Goal: Task Accomplishment & Management: Complete application form

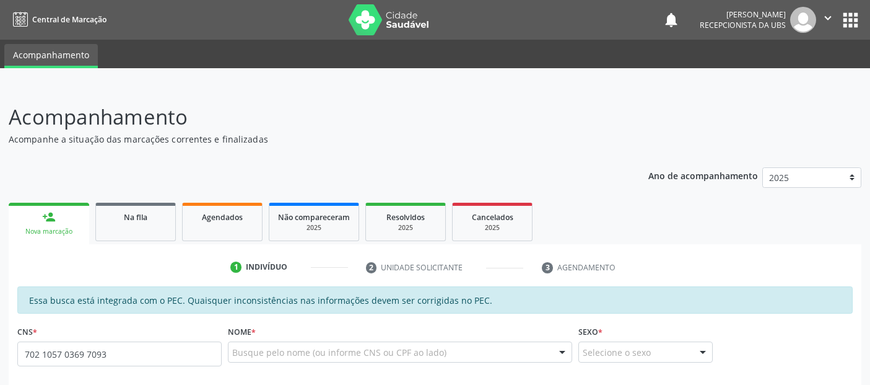
scroll to position [338, 0]
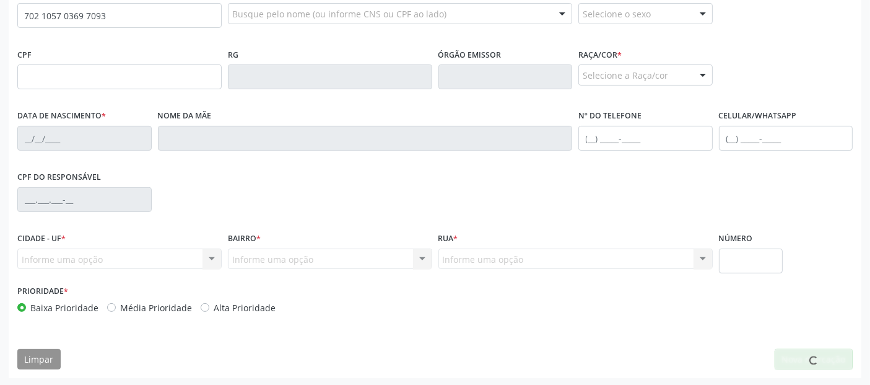
type input "702 1057 0369 7093"
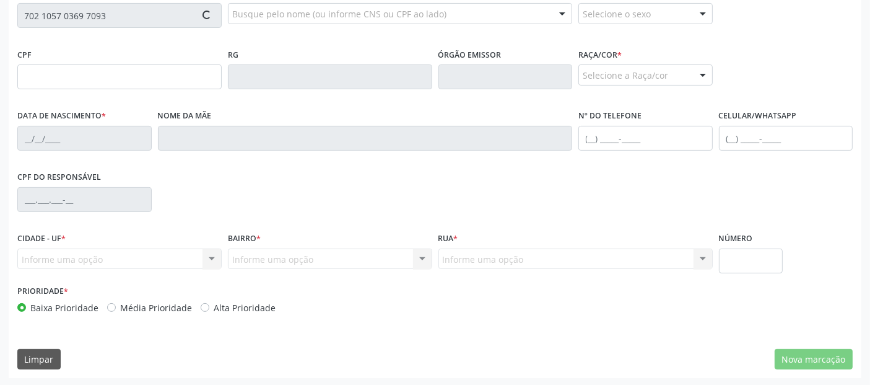
type input "050.262.564-30"
type input "0[DATE]"
type input "[PERSON_NAME]"
type input "[PHONE_NUMBER]"
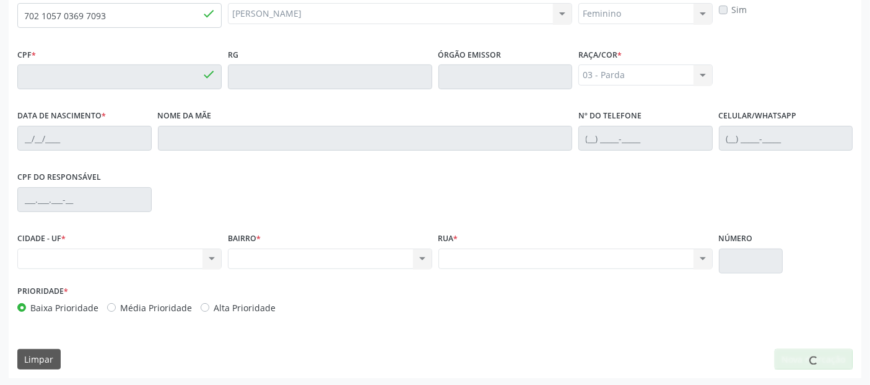
type input "050.262.564-30"
type input "0[DATE]"
type input "[PERSON_NAME]"
type input "[PHONE_NUMBER]"
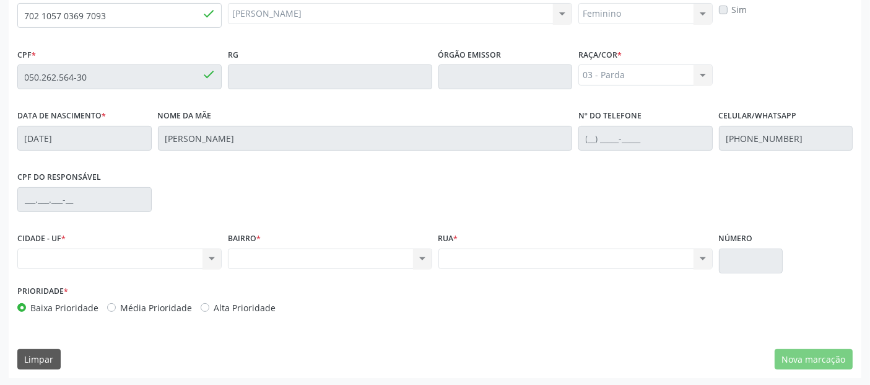
click at [186, 255] on div "Nenhum resultado encontrado para: " " Não há nenhuma opção para ser exibida." at bounding box center [119, 258] width 204 height 21
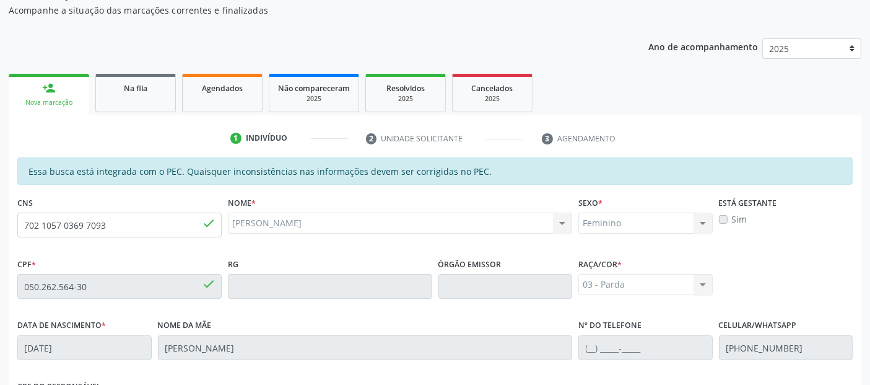
scroll to position [71, 0]
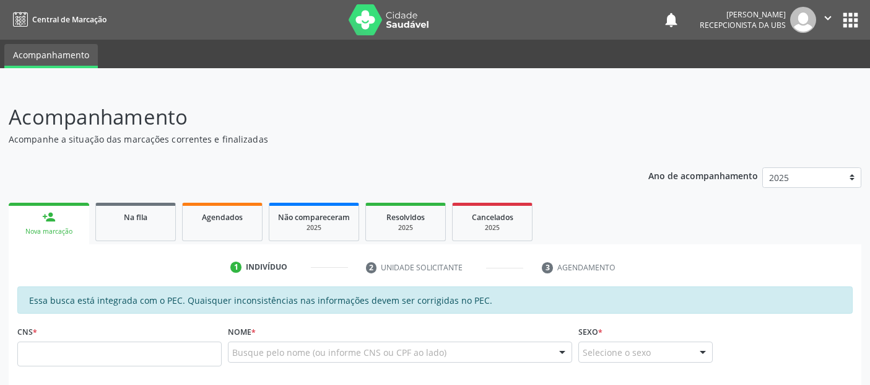
scroll to position [71, 0]
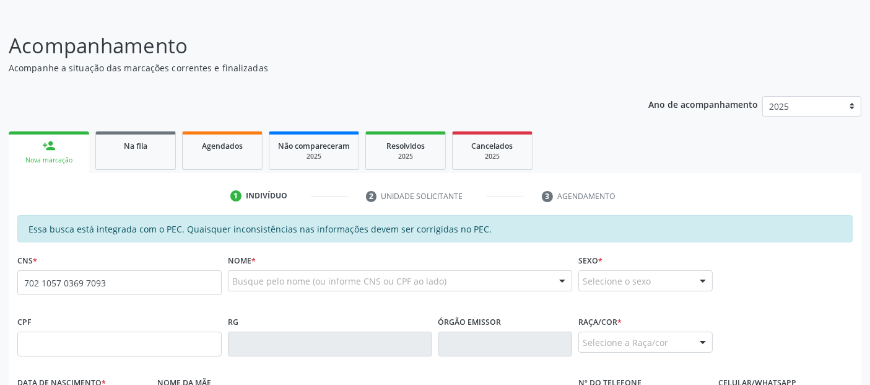
type input "702 1057 0369 7093"
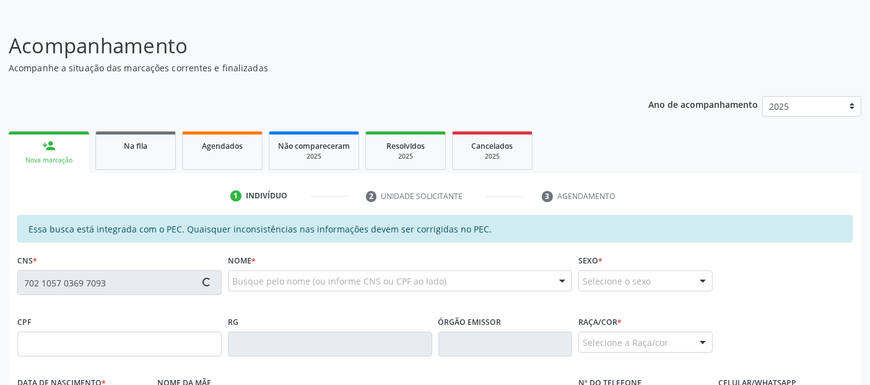
type input "050.262.564-30"
type input "0[DATE]"
type input "[PERSON_NAME]"
type input "[PHONE_NUMBER]"
type input "S/N"
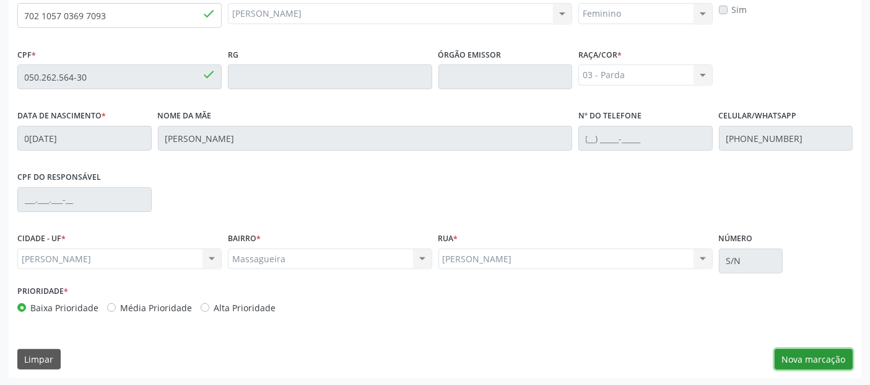
click at [798, 353] on button "Nova marcação" at bounding box center [814, 359] width 78 height 21
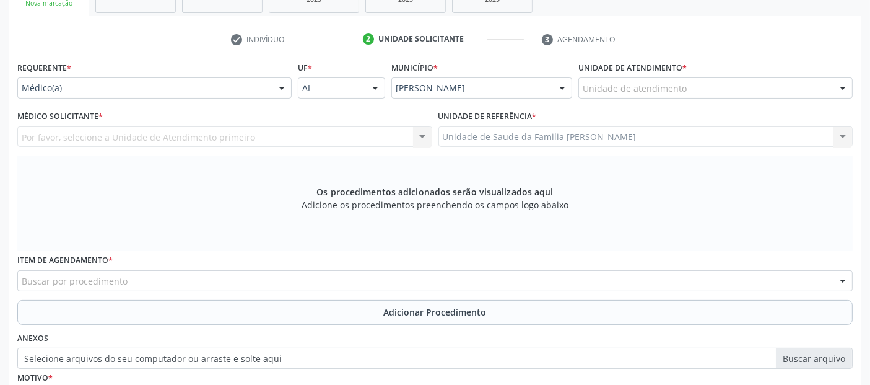
scroll to position [190, 0]
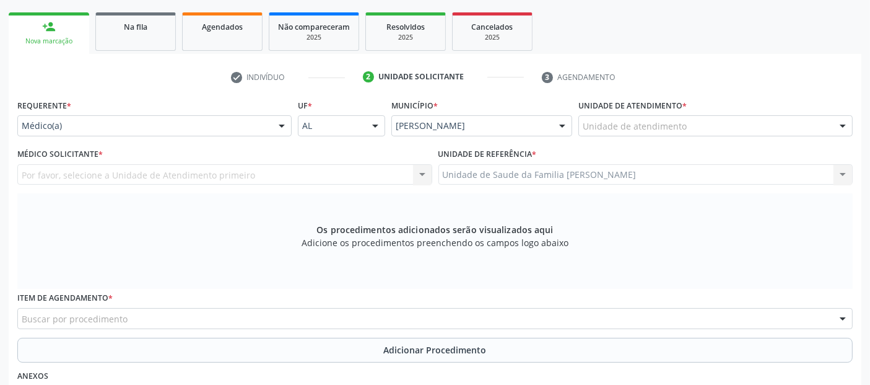
click at [613, 136] on div "Unidade de atendimento * Unidade de atendimento Aeronave Baron 58 Aeronave Cess…" at bounding box center [716, 120] width 281 height 48
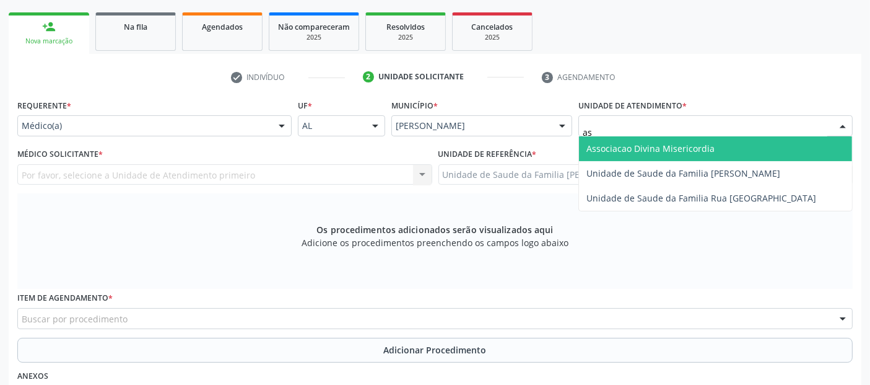
type input "a"
type input "mass"
click at [621, 142] on span "Unidade de Saude da Familia [PERSON_NAME]" at bounding box center [684, 148] width 194 height 12
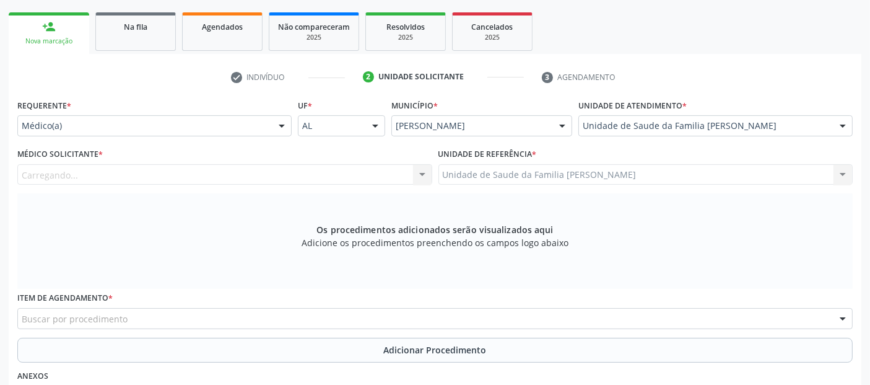
click at [186, 174] on div "Carregando... Nenhum resultado encontrado para: " " Não há nenhuma opção para s…" at bounding box center [224, 174] width 415 height 21
click at [186, 174] on div "Médico solicitante" at bounding box center [224, 174] width 415 height 21
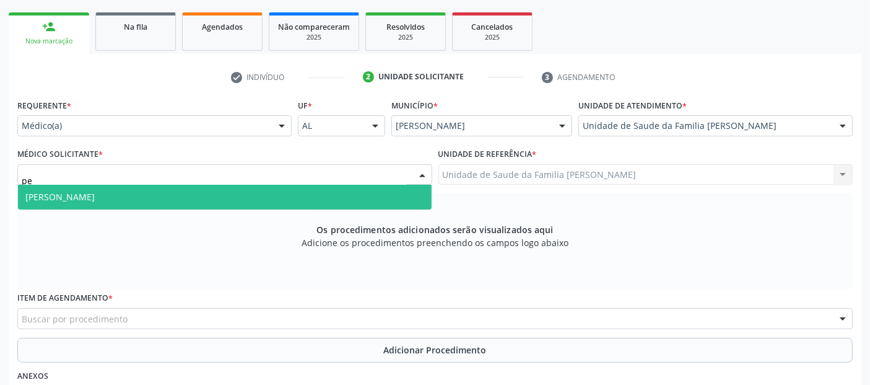
type input "ped"
click at [133, 201] on span "[PERSON_NAME]" at bounding box center [225, 197] width 414 height 25
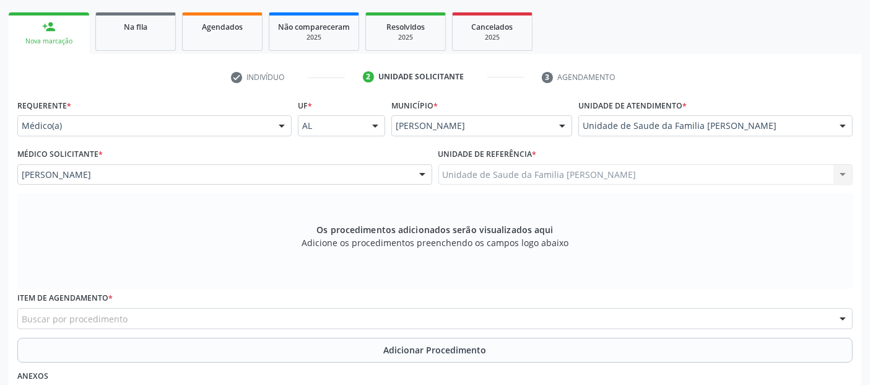
scroll to position [357, 0]
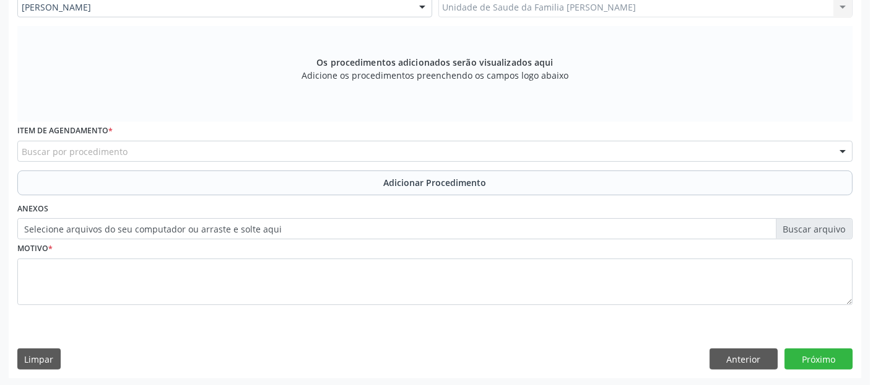
click at [264, 159] on div "Buscar por procedimento" at bounding box center [435, 151] width 836 height 21
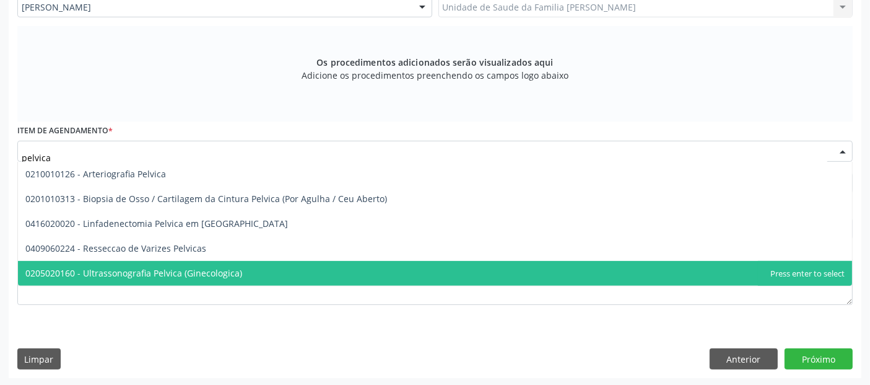
click at [202, 267] on span "0205020160 - Ultrassonografia Pelvica (Ginecologica)" at bounding box center [133, 273] width 217 height 12
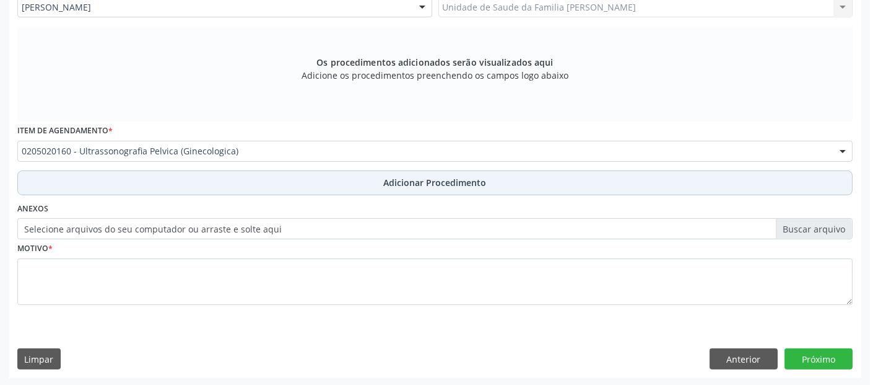
click at [257, 180] on button "Adicionar Procedimento" at bounding box center [435, 182] width 836 height 25
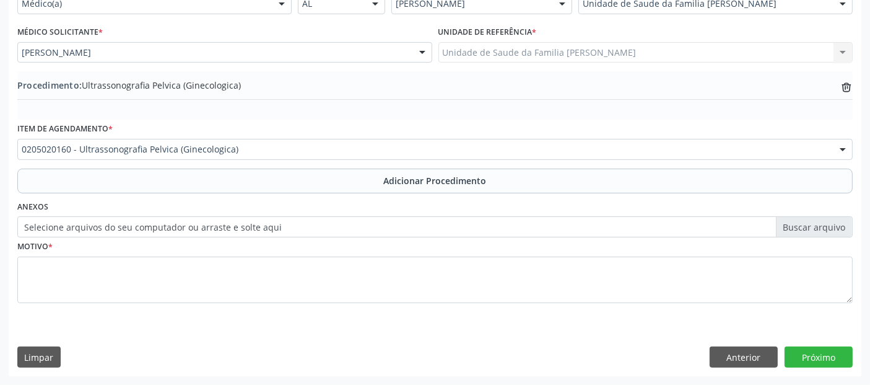
scroll to position [310, 0]
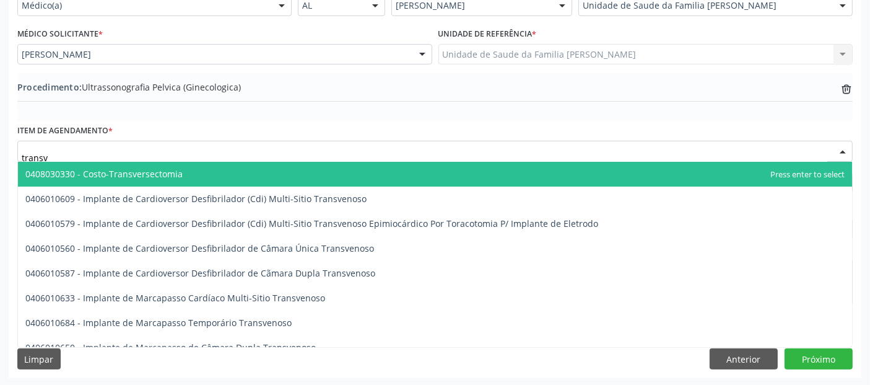
type input "transva"
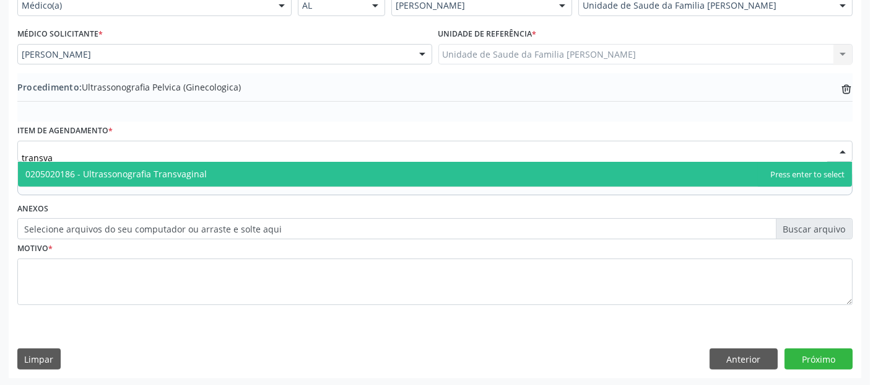
click at [206, 176] on span "0205020186 - Ultrassonografia Transvaginal" at bounding box center [435, 174] width 835 height 25
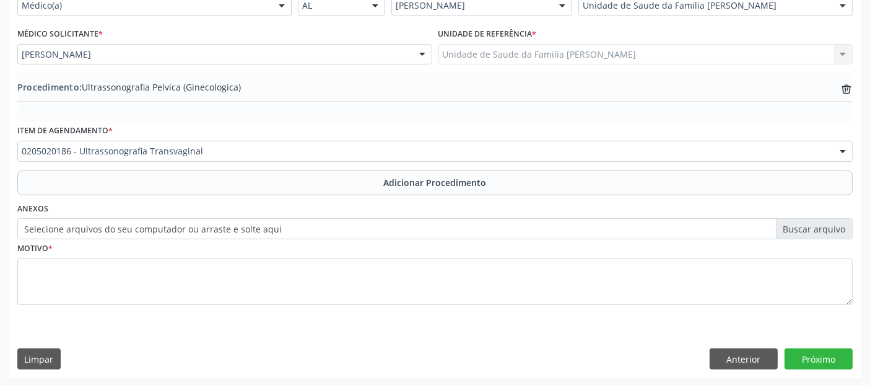
click at [271, 167] on div "Item de agendamento * 0205020186 - Ultrassonografia Transvaginal 0304070076 - .…" at bounding box center [435, 145] width 842 height 48
click at [270, 178] on button "Adicionar Procedimento" at bounding box center [435, 182] width 836 height 25
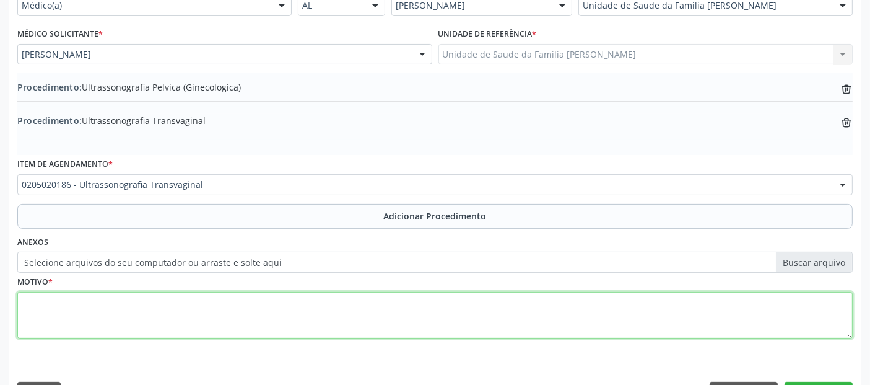
click at [228, 307] on textarea at bounding box center [435, 315] width 836 height 47
type textarea "d"
type textarea "DORES PELVICAS."
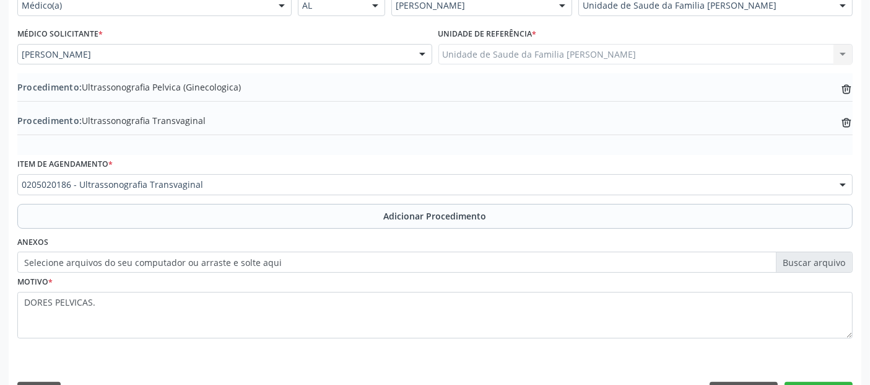
click at [844, 379] on div "Requerente * Médico(a) Médico(a) Enfermeiro(a) Paciente Nenhum resultado encont…" at bounding box center [435, 193] width 853 height 435
click at [836, 383] on button "Próximo" at bounding box center [819, 392] width 68 height 21
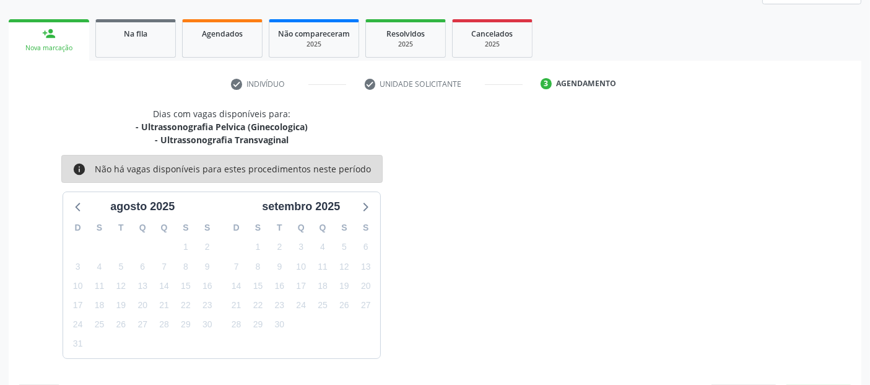
scroll to position [219, 0]
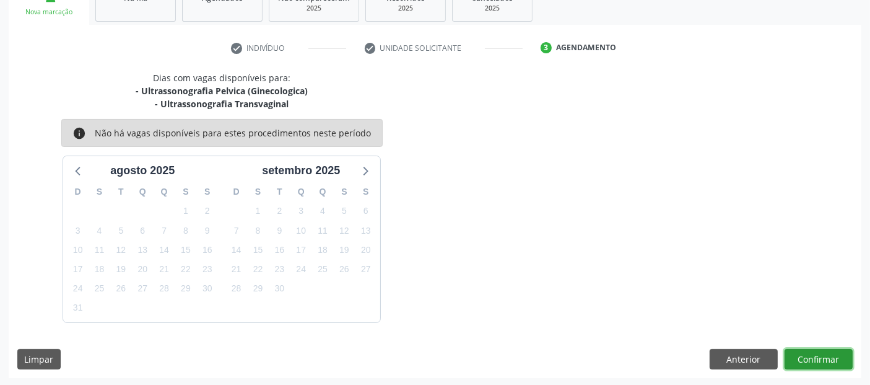
click at [807, 354] on button "Confirmar" at bounding box center [819, 359] width 68 height 21
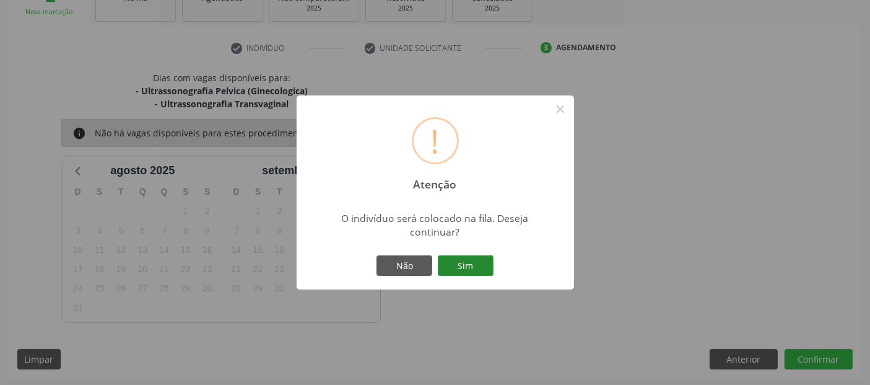
click at [460, 261] on button "Sim" at bounding box center [466, 265] width 56 height 21
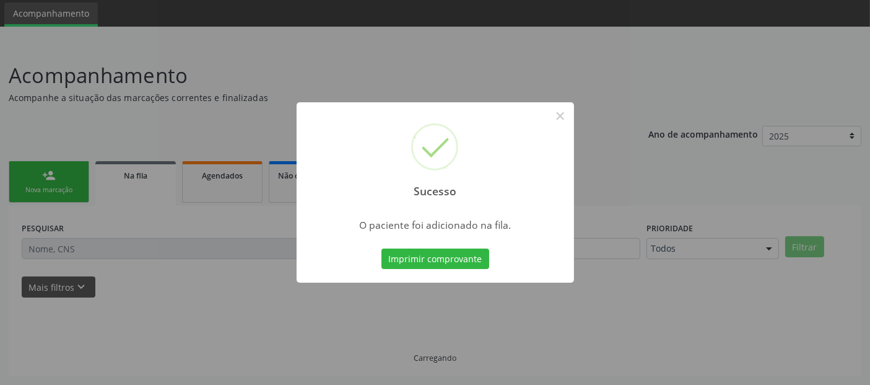
scroll to position [40, 0]
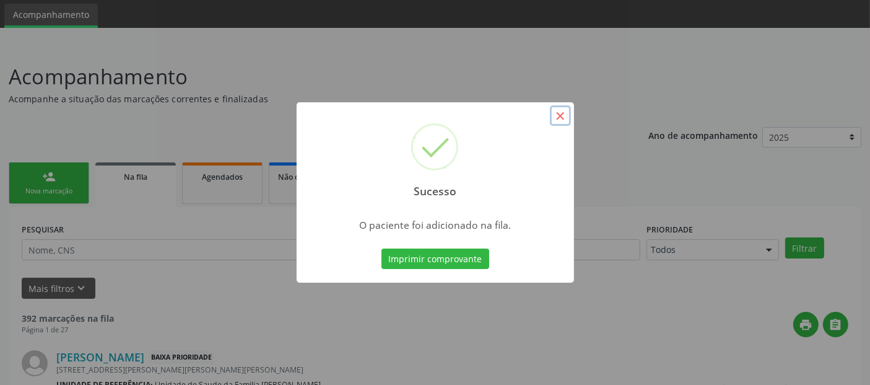
click at [561, 115] on button "×" at bounding box center [560, 115] width 21 height 21
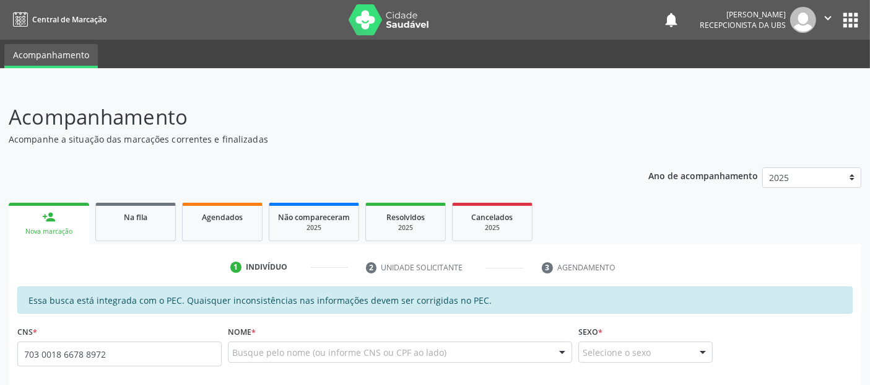
type input "703 0018 6678 8972"
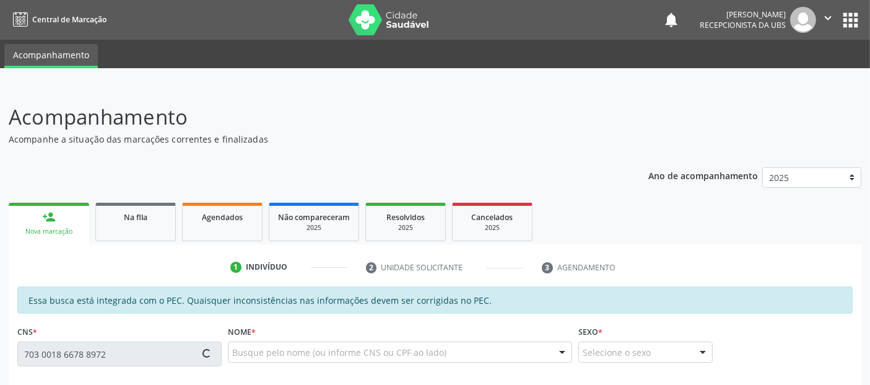
type input "036.945.334-43"
type input "15/07/1979"
type input "Elenilda Balbino da Silva"
type input "(82) 99308-1047"
type input "S/N"
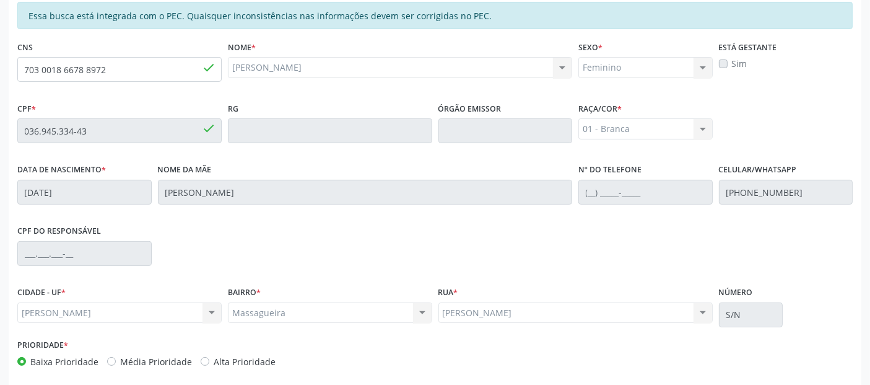
scroll to position [338, 0]
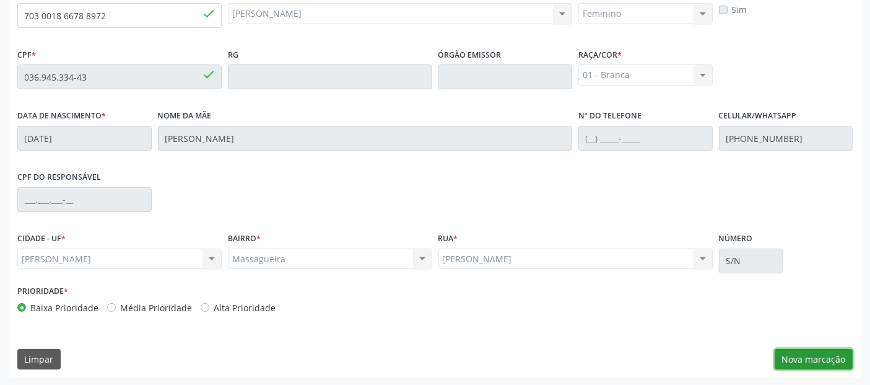
click at [812, 351] on button "Nova marcação" at bounding box center [814, 359] width 78 height 21
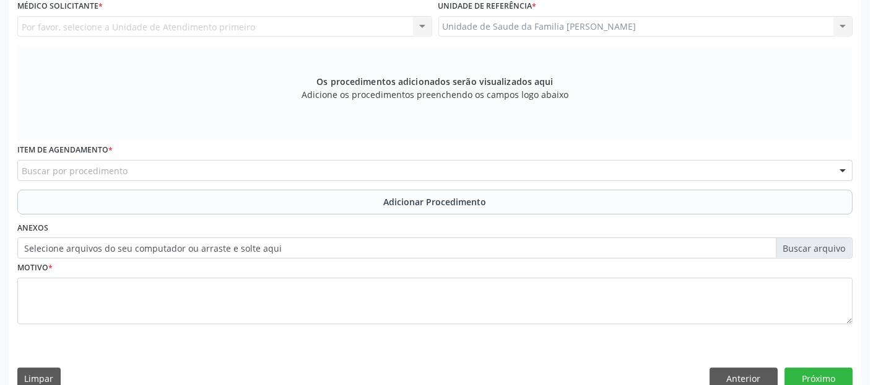
scroll to position [206, 0]
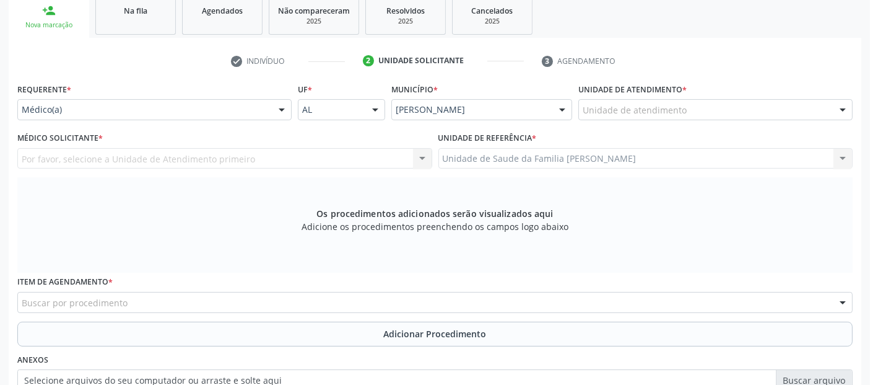
click at [632, 101] on div "Unidade de atendimento" at bounding box center [716, 109] width 274 height 21
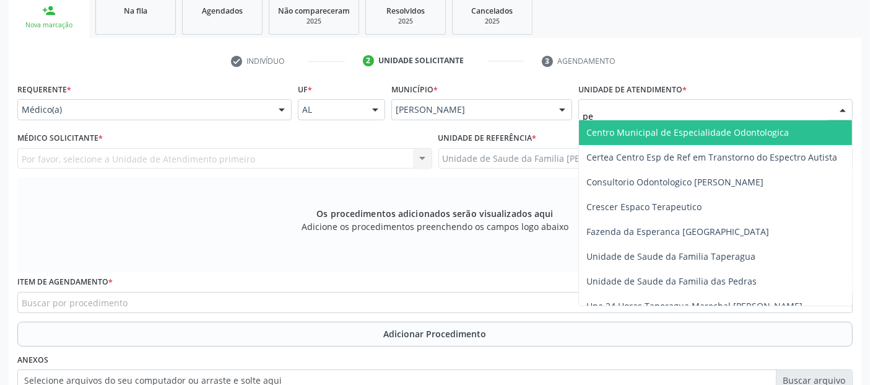
type input "p"
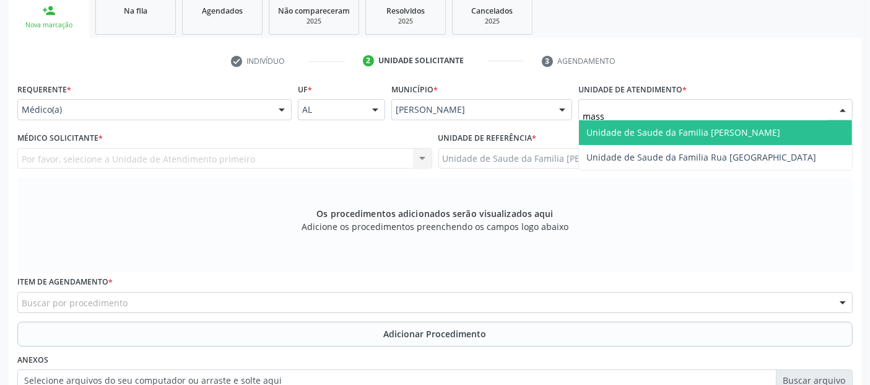
type input "massa"
click at [623, 130] on span "Unidade de Saude da Familia [PERSON_NAME]" at bounding box center [684, 132] width 194 height 12
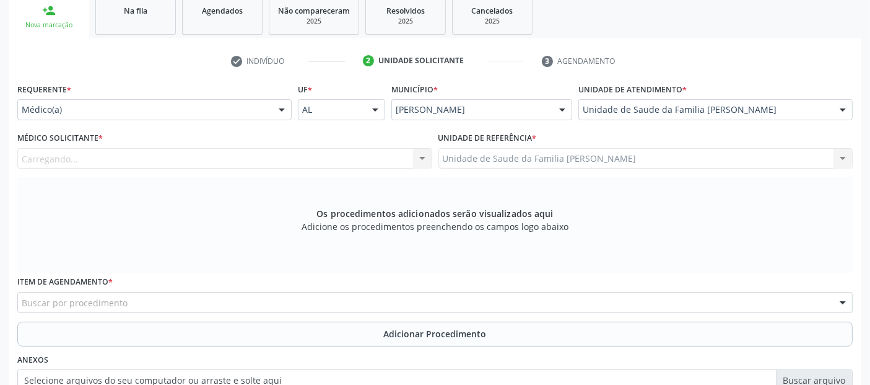
click at [136, 149] on div "Carregando..." at bounding box center [224, 158] width 415 height 21
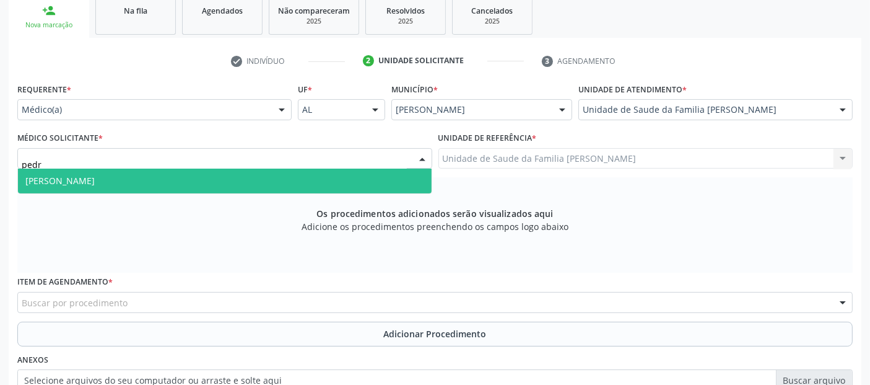
type input "pedro"
click at [95, 180] on span "[PERSON_NAME]" at bounding box center [59, 181] width 69 height 12
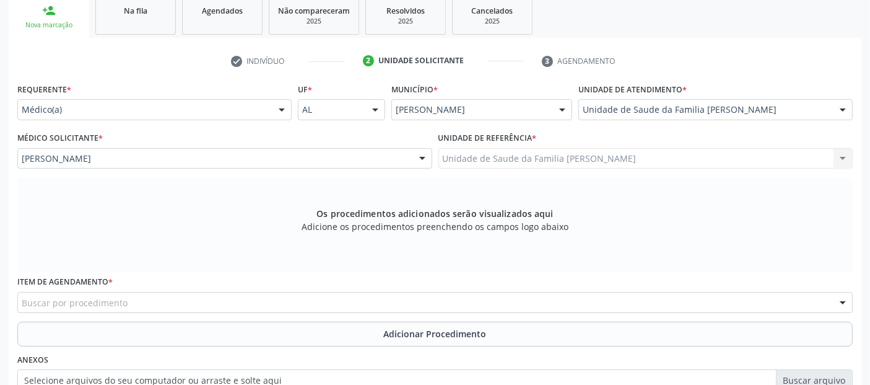
scroll to position [357, 0]
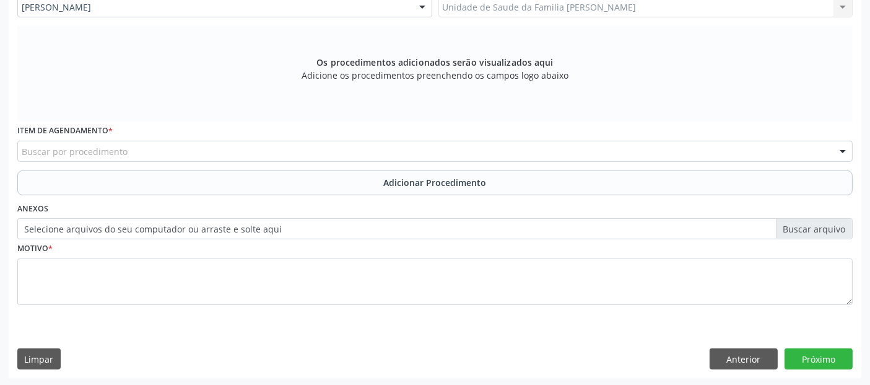
click at [399, 153] on div "Buscar por procedimento" at bounding box center [435, 151] width 836 height 21
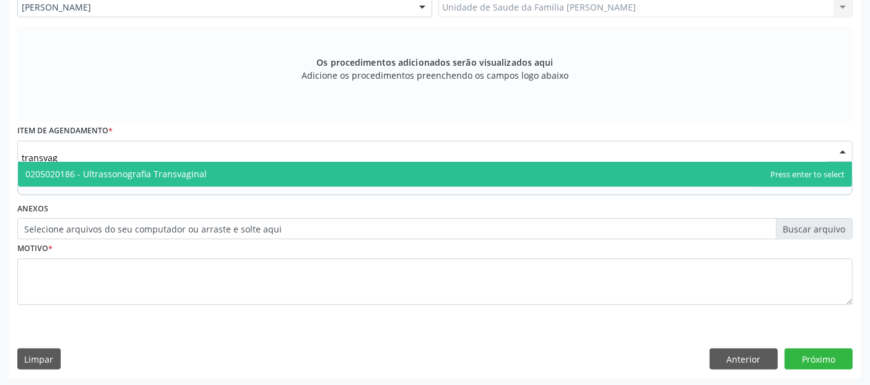
click at [268, 178] on span "0205020186 - Ultrassonografia Transvaginal" at bounding box center [435, 174] width 835 height 25
type input "transvag"
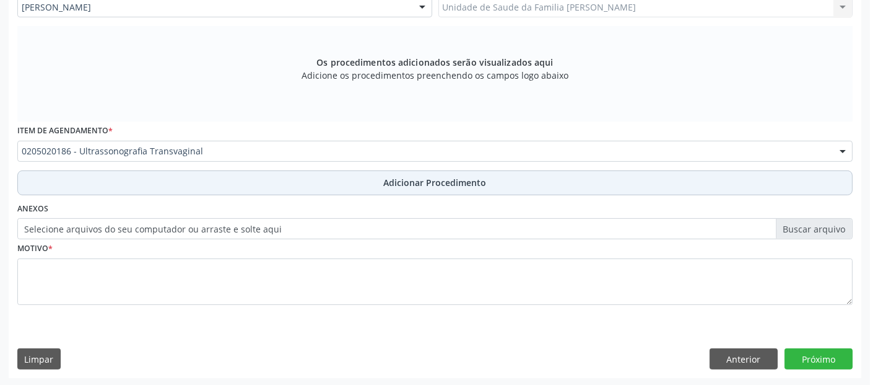
click at [301, 183] on button "Adicionar Procedimento" at bounding box center [435, 182] width 836 height 25
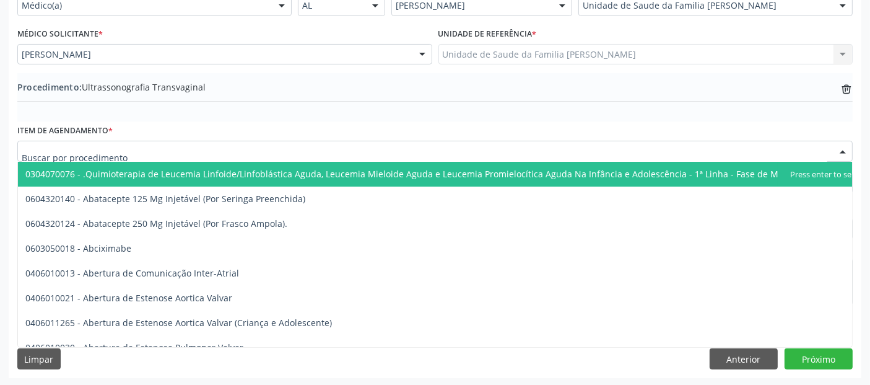
click at [274, 146] on input "text" at bounding box center [425, 157] width 806 height 25
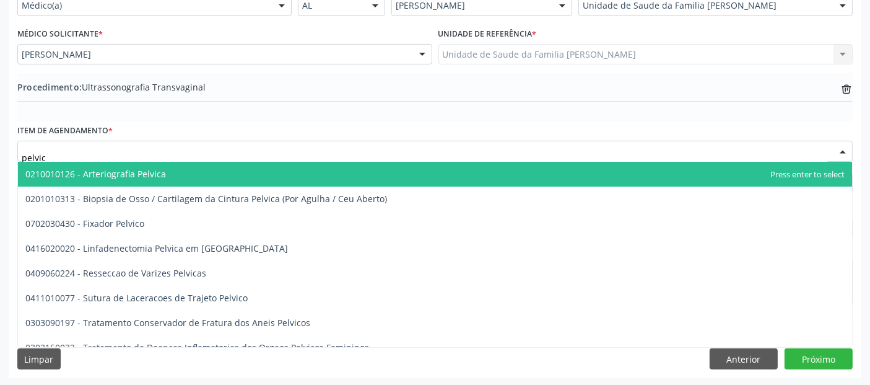
type input "pelvica"
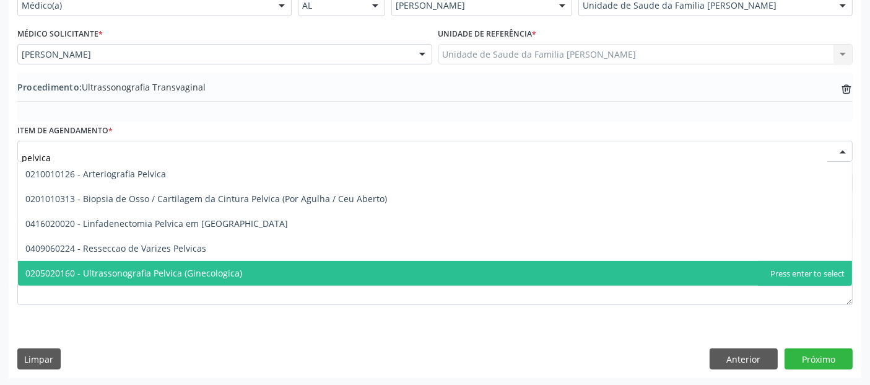
click at [172, 272] on span "0205020160 - Ultrassonografia Pelvica (Ginecologica)" at bounding box center [133, 273] width 217 height 12
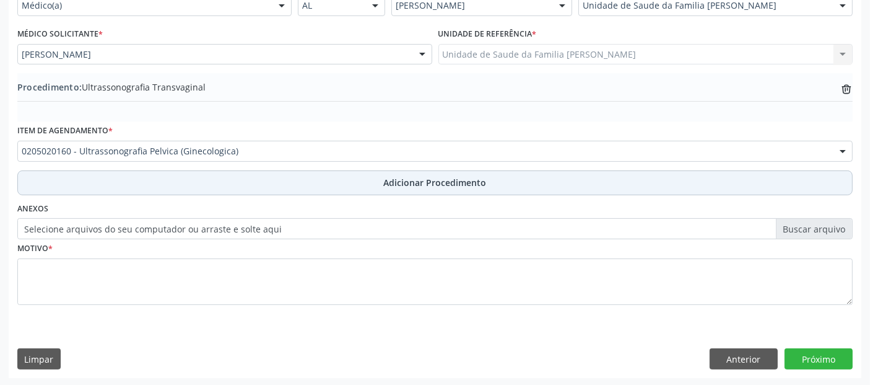
click at [220, 180] on button "Adicionar Procedimento" at bounding box center [435, 182] width 836 height 25
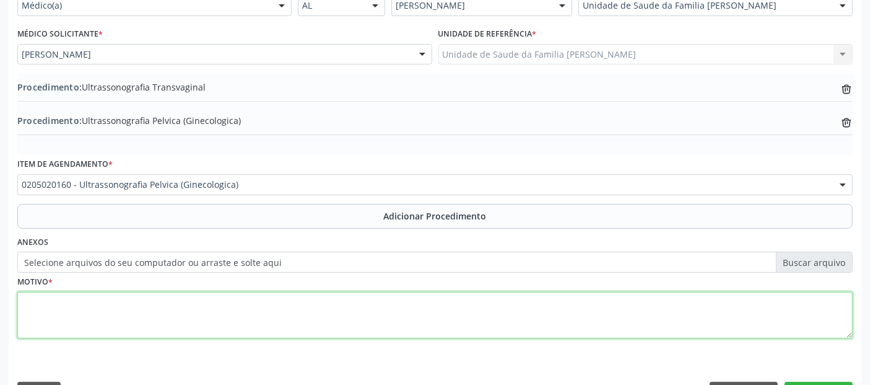
click at [189, 306] on textarea at bounding box center [435, 315] width 836 height 47
type textarea "t"
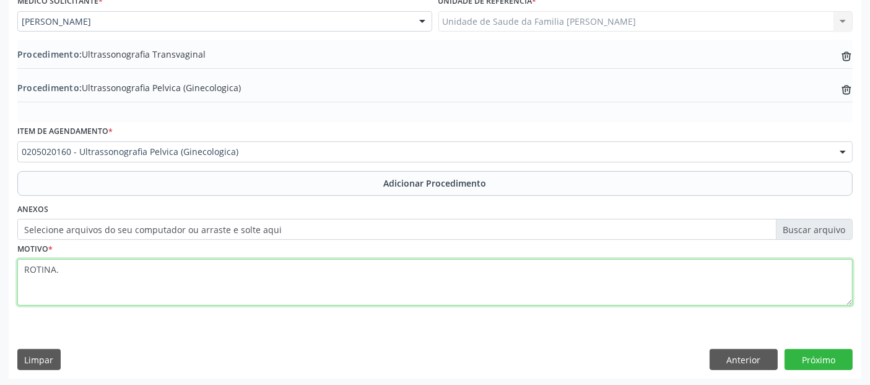
type textarea "ROTINA."
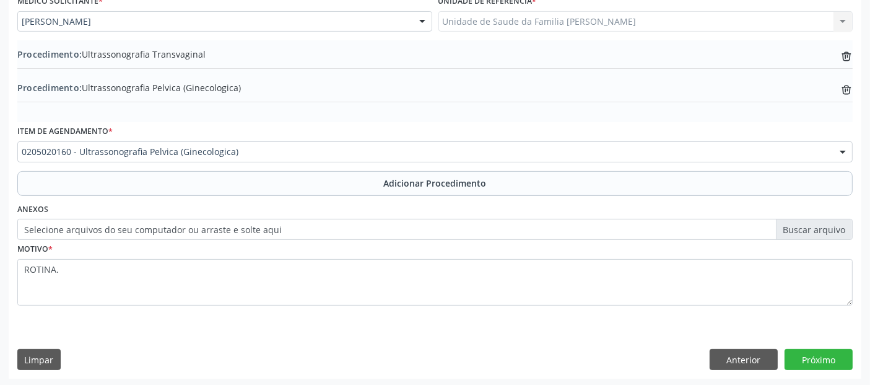
click at [830, 344] on div "Requerente * Médico(a) Médico(a) Enfermeiro(a) Paciente Nenhum resultado encont…" at bounding box center [435, 160] width 853 height 435
click at [823, 353] on button "Próximo" at bounding box center [819, 359] width 68 height 21
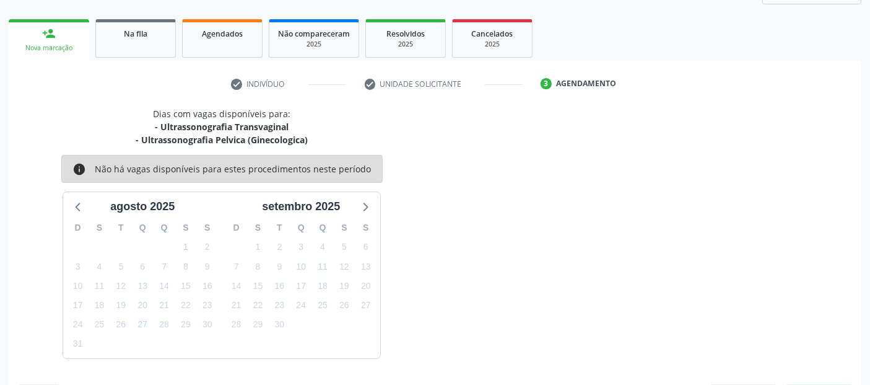
scroll to position [219, 0]
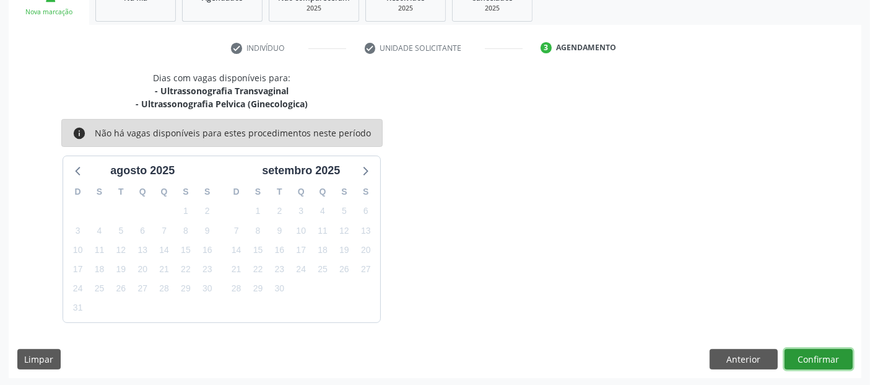
click at [840, 362] on button "Confirmar" at bounding box center [819, 359] width 68 height 21
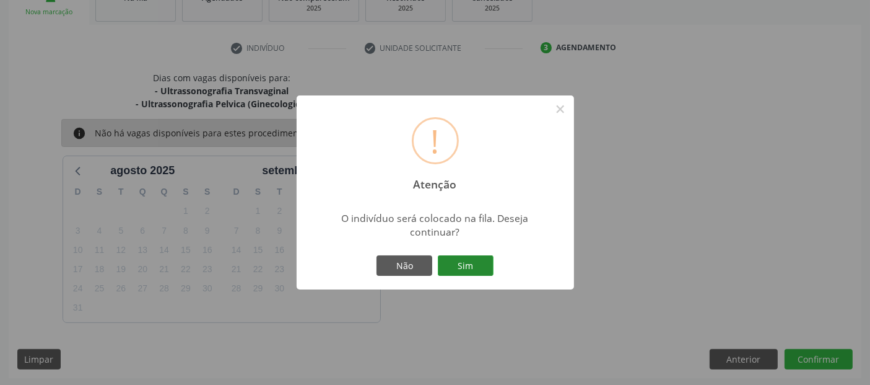
click at [486, 261] on button "Sim" at bounding box center [466, 265] width 56 height 21
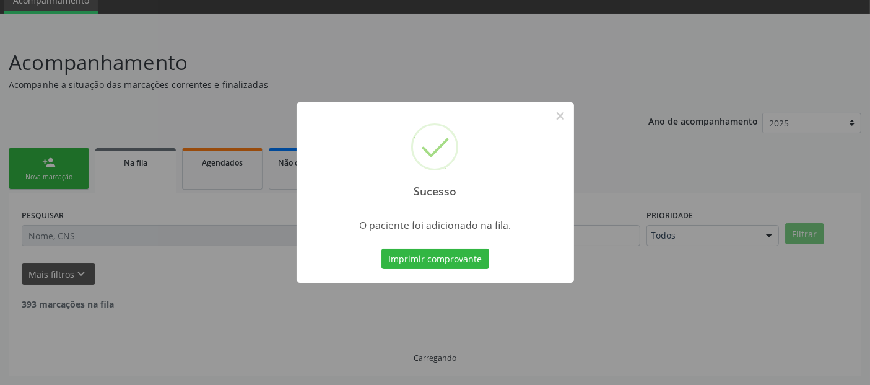
scroll to position [40, 0]
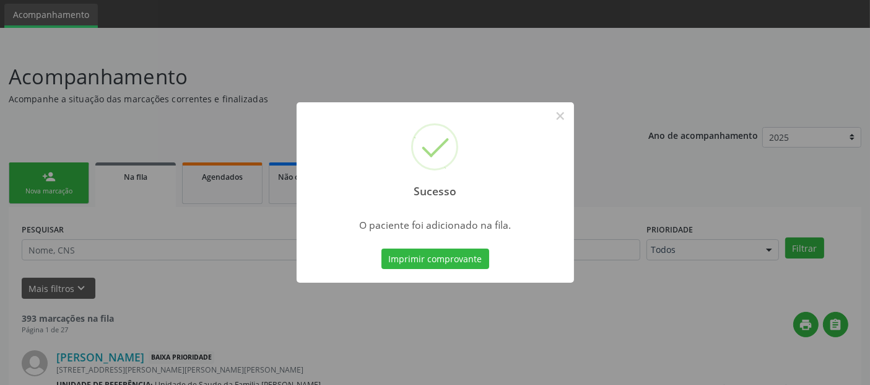
click at [382, 248] on button "Imprimir comprovante" at bounding box center [436, 258] width 108 height 21
